Goal: Navigation & Orientation: Find specific page/section

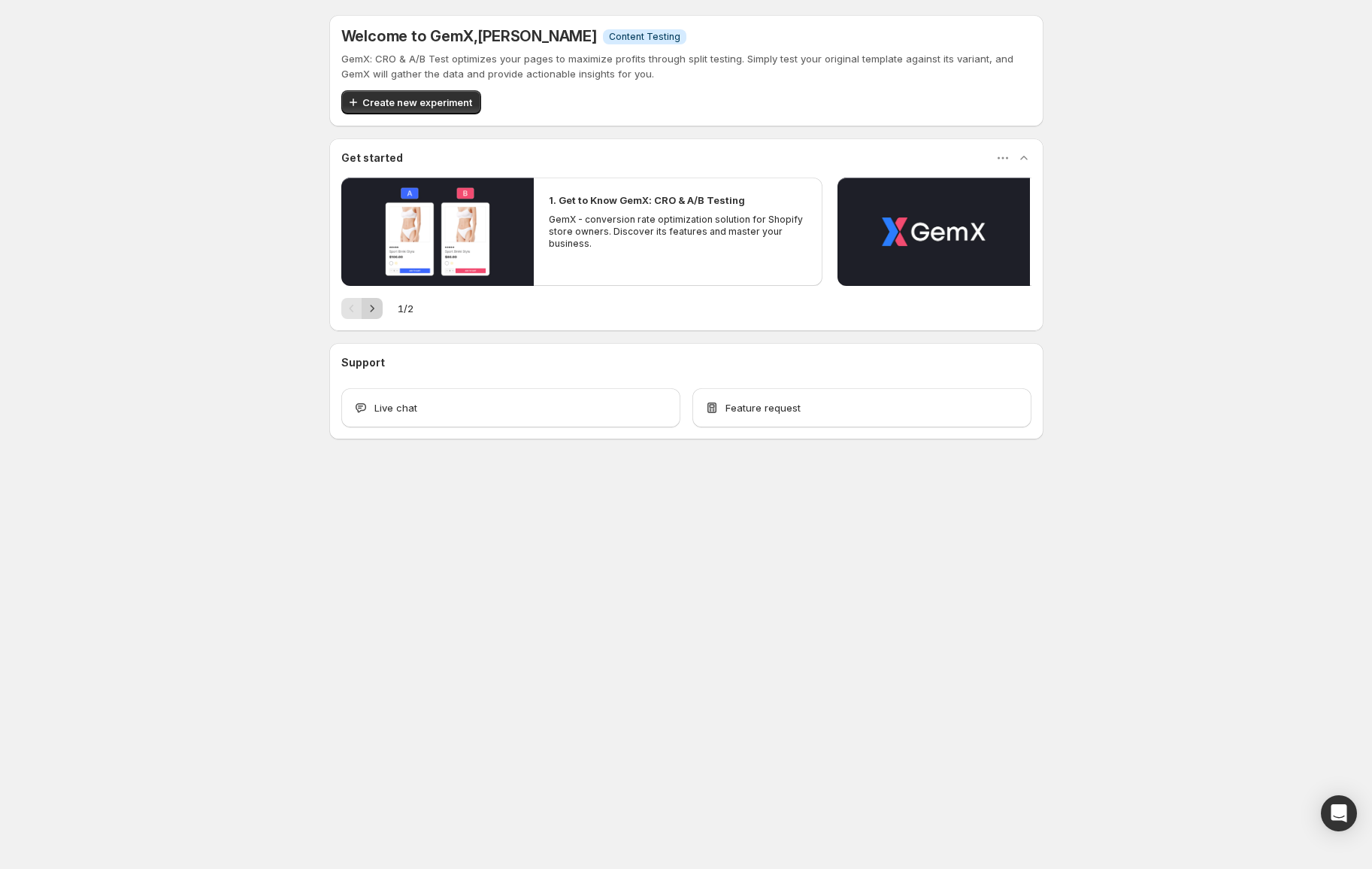
click at [382, 311] on div "1 / 2" at bounding box center [686, 308] width 690 height 21
click at [365, 314] on icon "Next" at bounding box center [372, 308] width 15 height 15
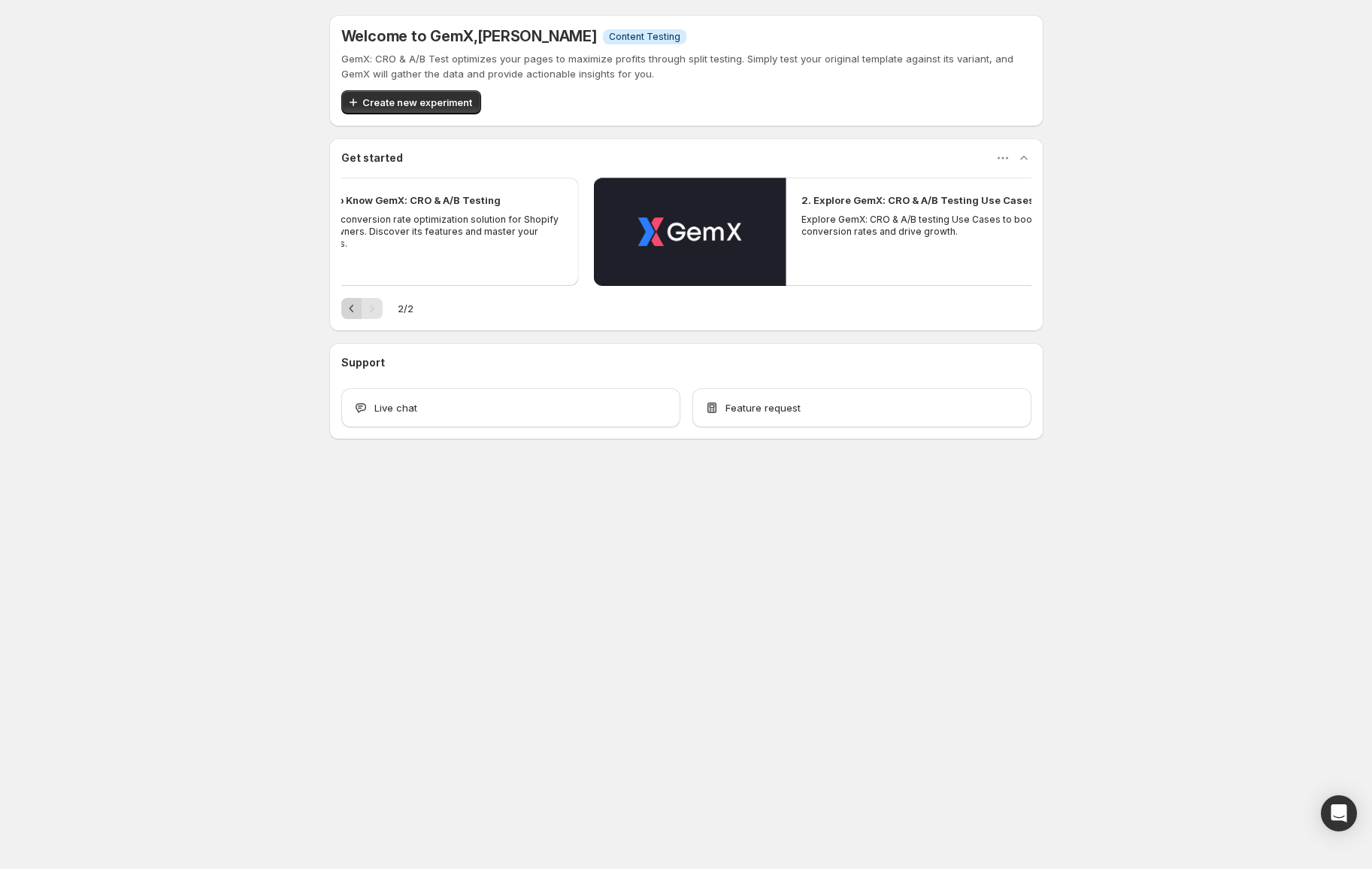
click at [353, 314] on icon "Previous" at bounding box center [352, 308] width 15 height 15
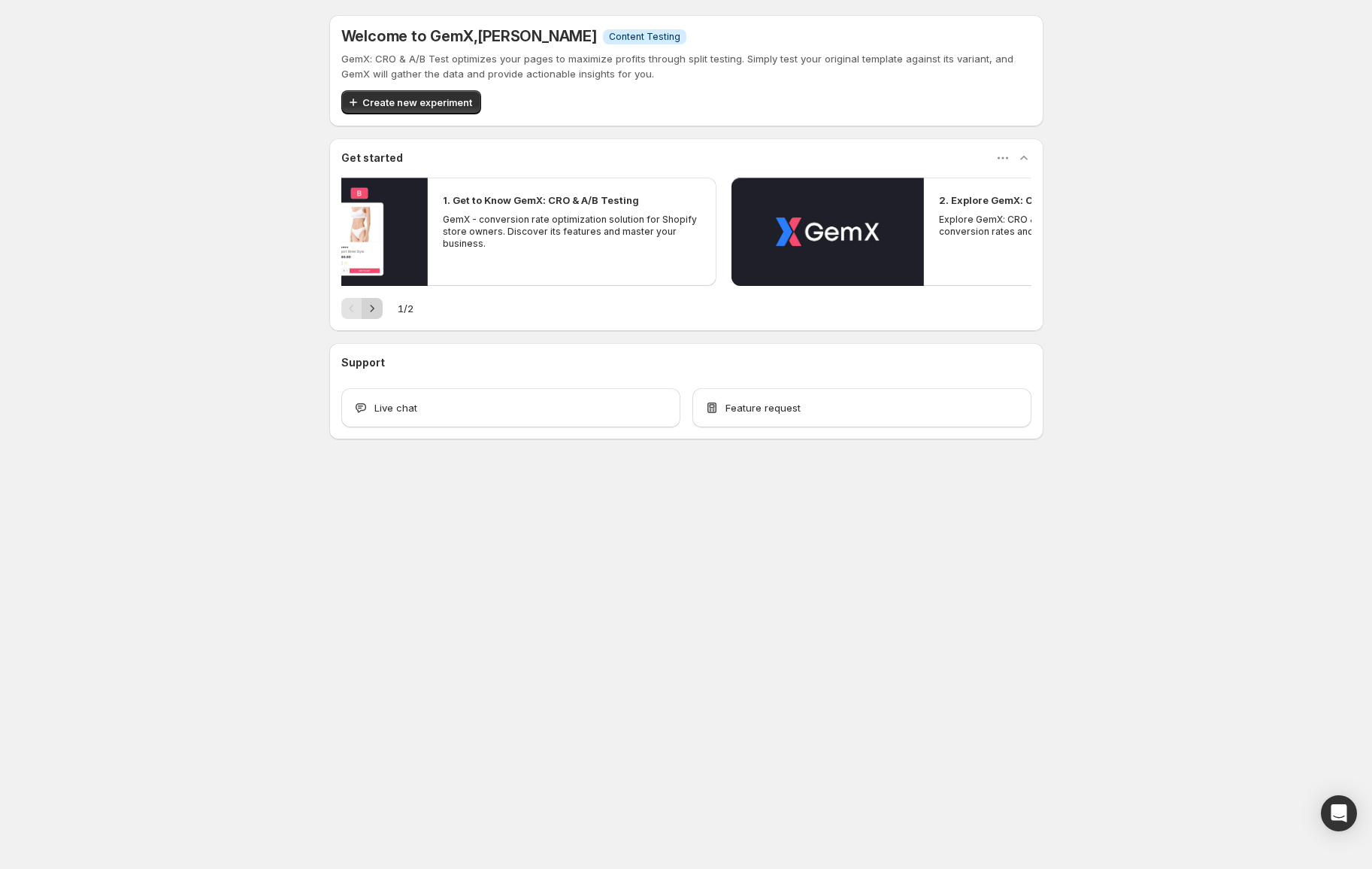
click at [377, 309] on icon "Next" at bounding box center [372, 308] width 15 height 15
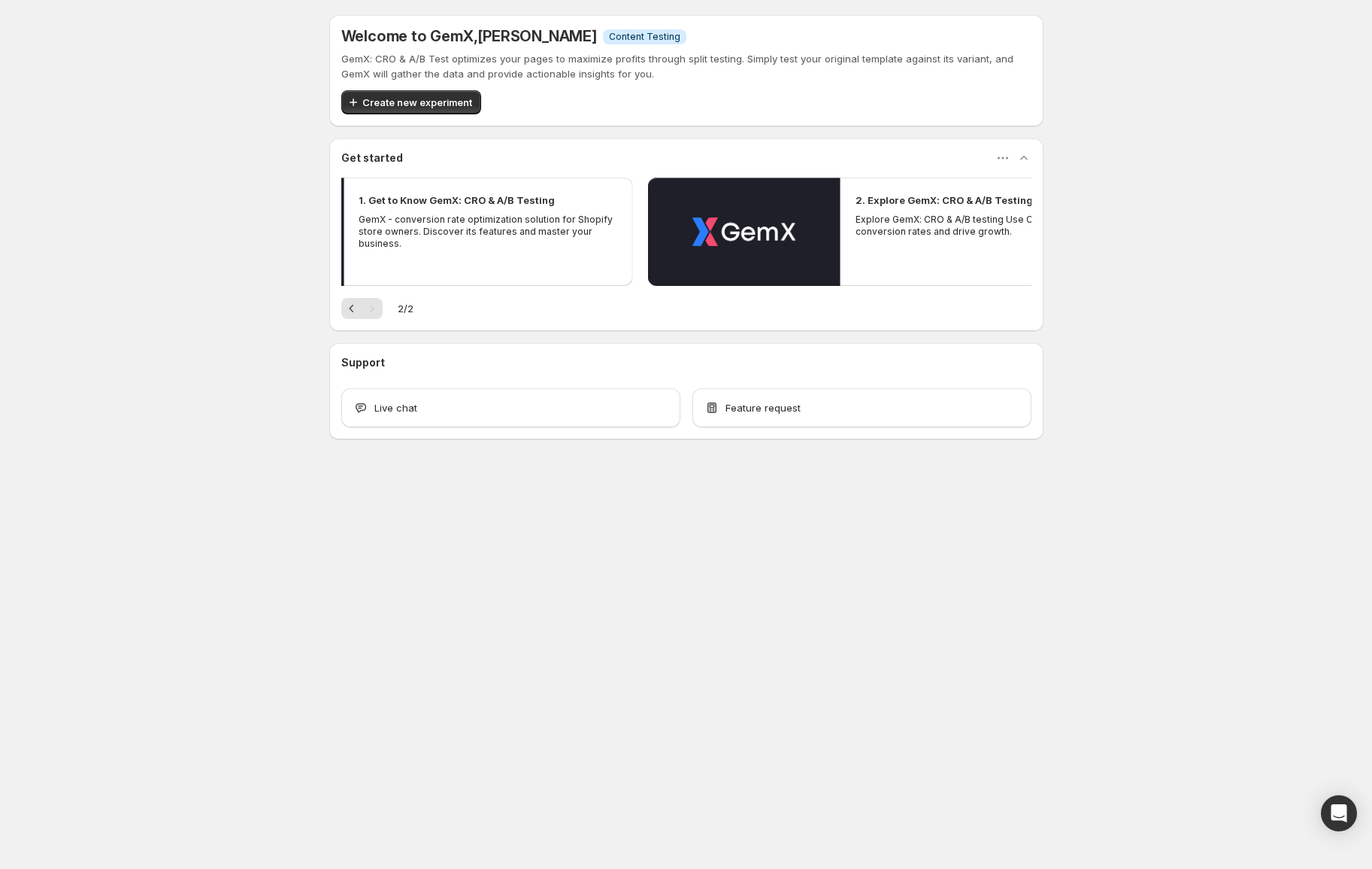
click at [362, 311] on div "Pagination" at bounding box center [372, 308] width 21 height 21
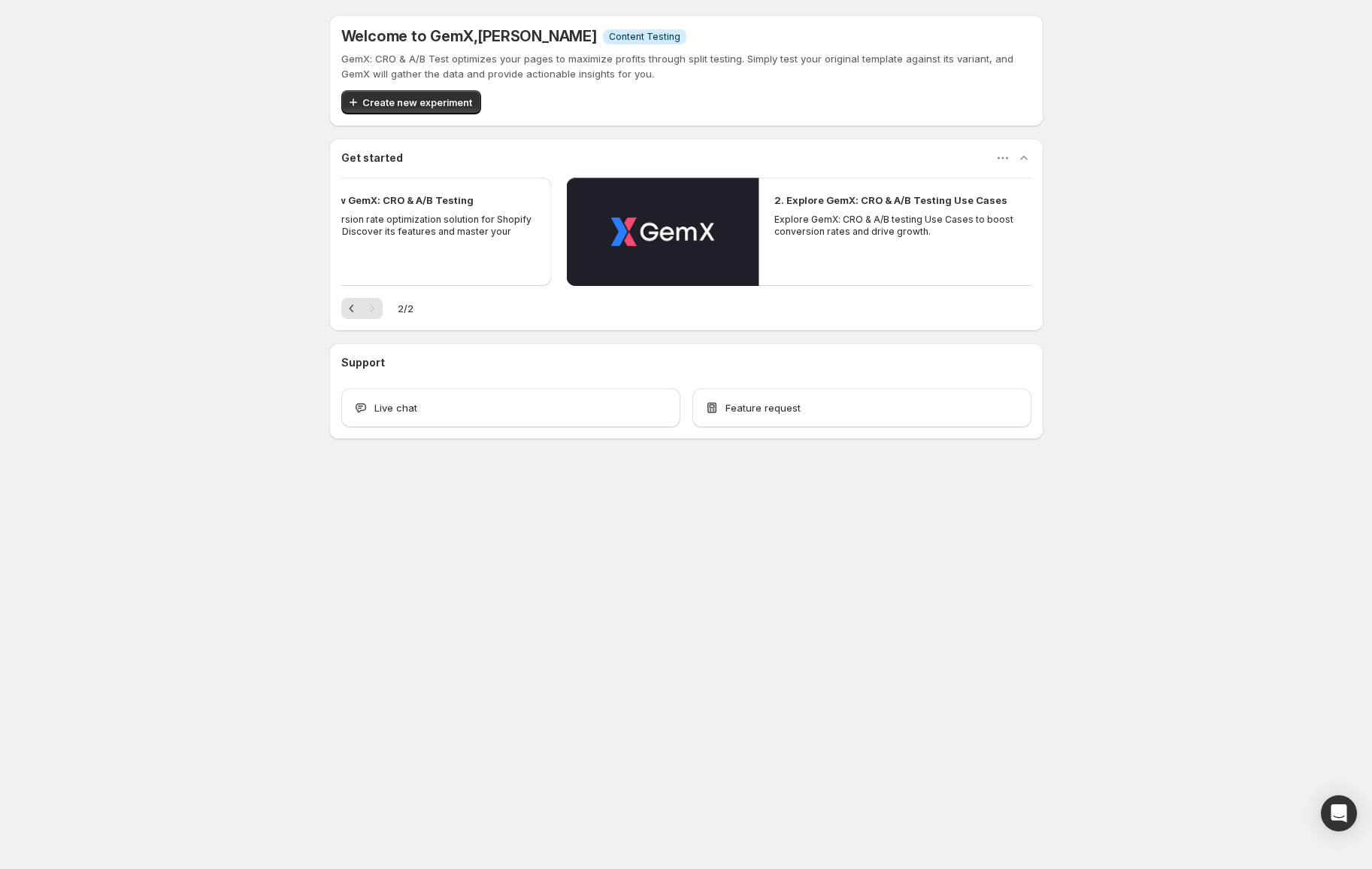
drag, startPoint x: 381, startPoint y: 310, endPoint x: 363, endPoint y: 311, distance: 18.0
click at [374, 311] on div "Pagination" at bounding box center [372, 308] width 21 height 21
click at [354, 311] on icon "Previous" at bounding box center [352, 308] width 15 height 15
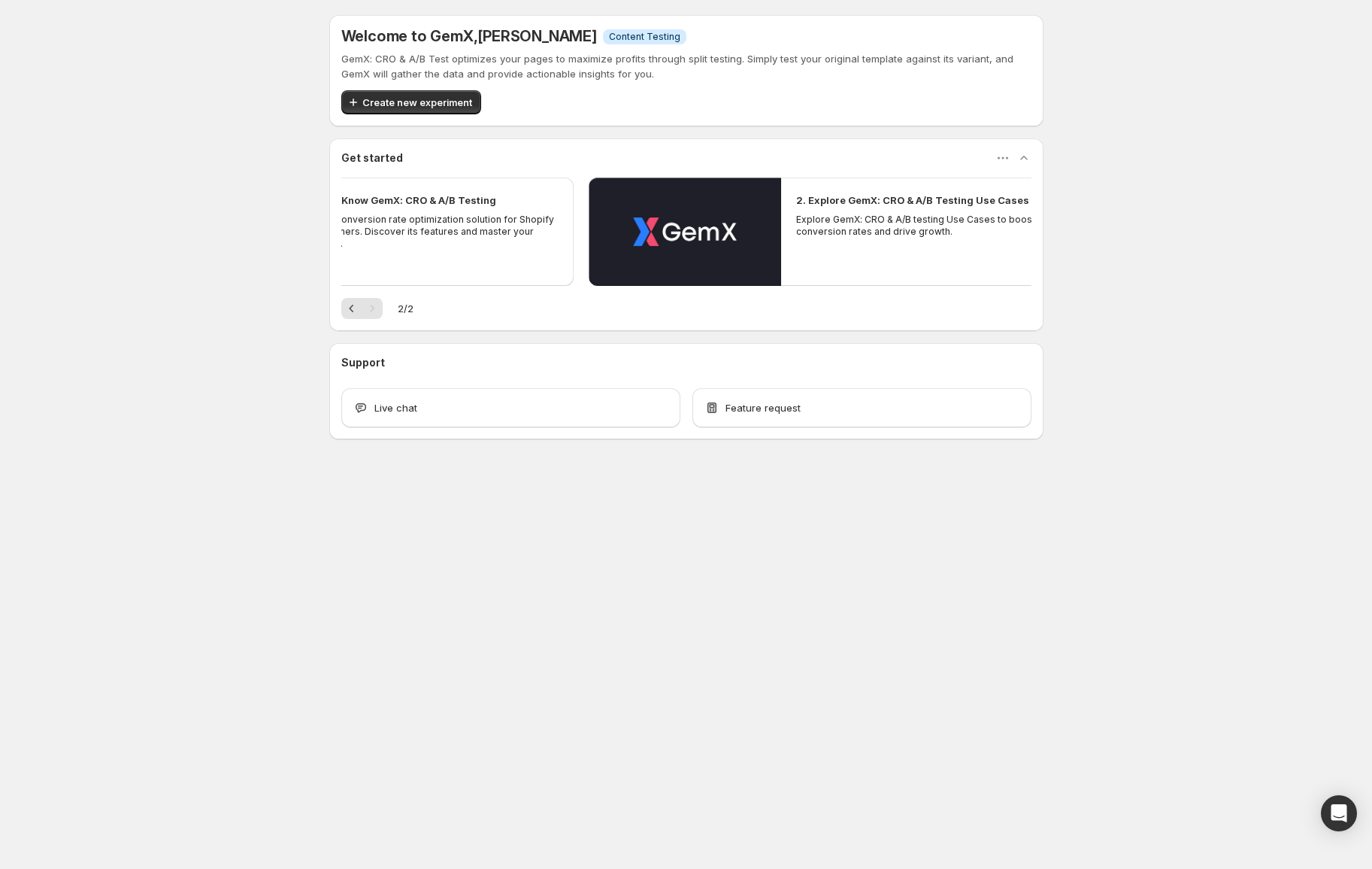
click at [345, 312] on icon "Previous" at bounding box center [352, 308] width 15 height 15
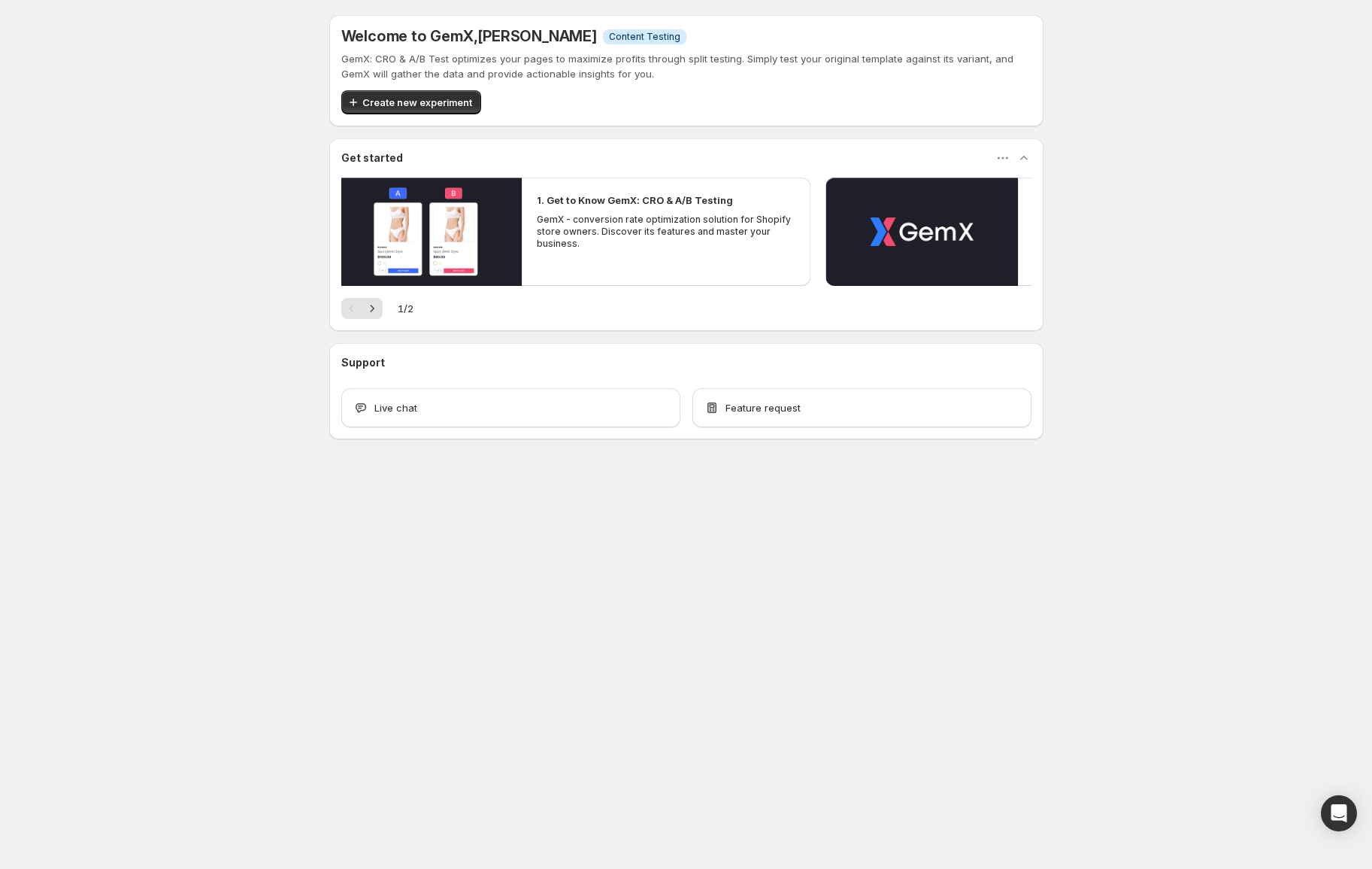
click at [199, 294] on div "Welcome to GemX , [PERSON_NAME] Info Content Testing GemX: CRO & A/B Test optim…" at bounding box center [686, 260] width 1372 height 520
